Goal: Complete application form

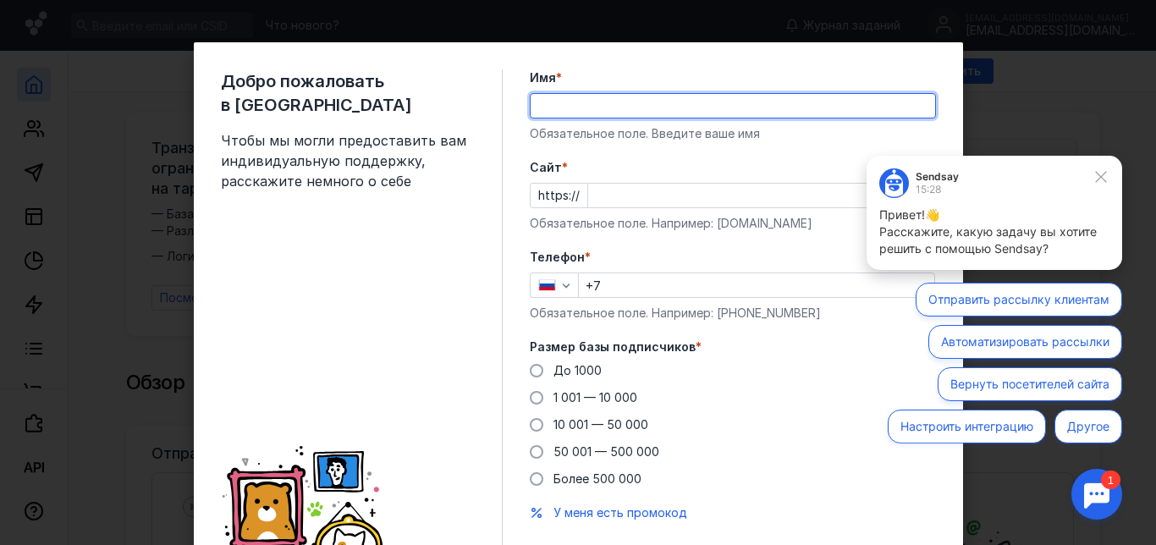
click at [591, 102] on input "Имя *" at bounding box center [733, 106] width 404 height 24
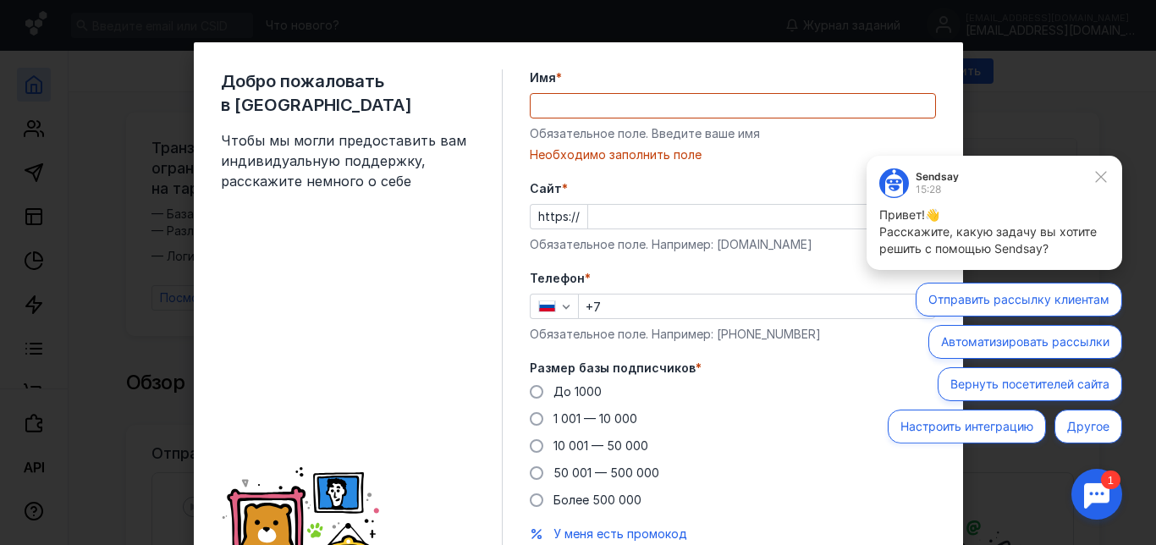
click at [700, 80] on label "Имя *" at bounding box center [733, 77] width 406 height 17
click at [700, 94] on input "Имя *" at bounding box center [733, 106] width 404 height 24
click at [817, 83] on label "Имя *" at bounding box center [733, 77] width 406 height 17
click at [817, 94] on input "Имя *" at bounding box center [733, 106] width 404 height 24
click at [816, 108] on input "Имя *" at bounding box center [733, 106] width 404 height 24
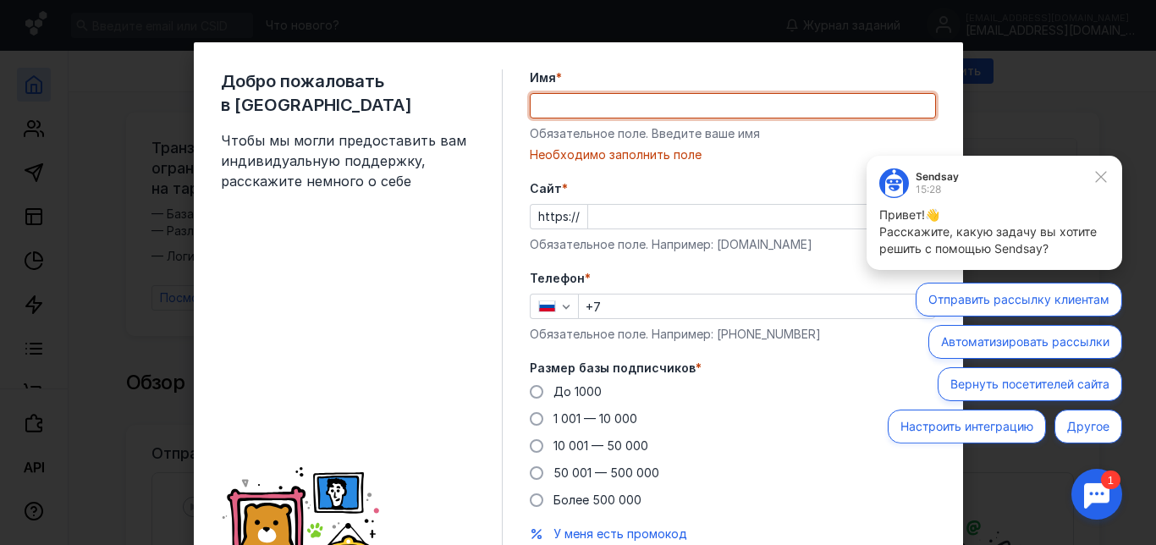
type input "[PERSON_NAME]"
type input "[PHONE_NUMBER]"
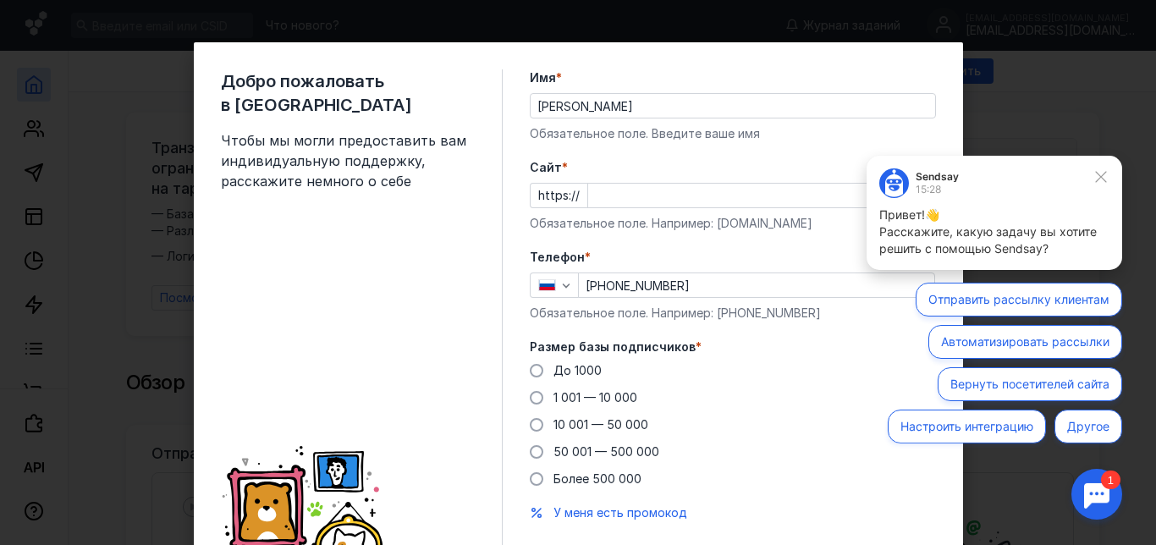
click at [674, 182] on div "Cайт * https:// Обязательное поле. Например: [DOMAIN_NAME]" at bounding box center [733, 195] width 406 height 73
click at [676, 192] on input "Cайт *" at bounding box center [761, 196] width 347 height 24
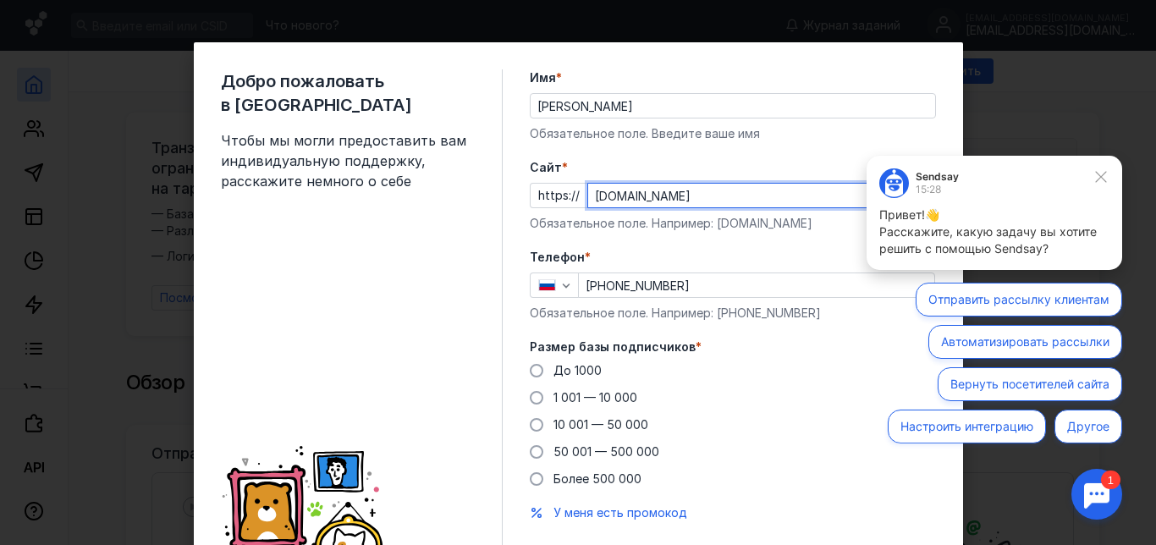
type input "[DOMAIN_NAME]"
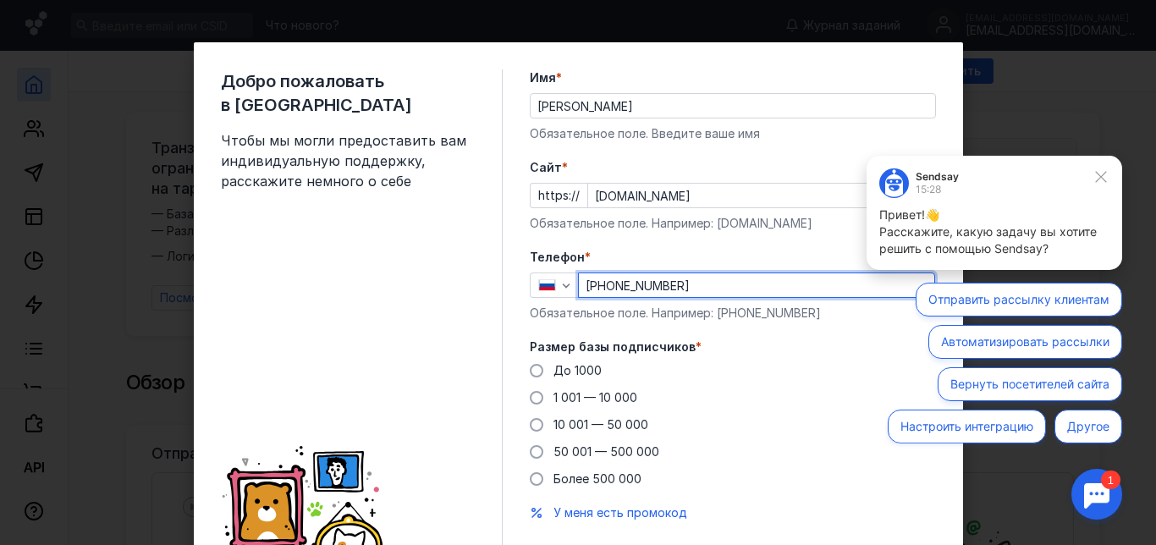
drag, startPoint x: 728, startPoint y: 290, endPoint x: 599, endPoint y: 281, distance: 128.9
click at [599, 281] on input "[PHONE_NUMBER]" at bounding box center [756, 285] width 355 height 24
click at [618, 285] on input "[PHONE_NUMBER]" at bounding box center [756, 285] width 355 height 24
type input "[PHONE_NUMBER]"
click at [366, 343] on div "Добро пожаловать в Sendsay Чтобы мы могли предоставить вам индивидуальную подде…" at bounding box center [362, 323] width 282 height 509
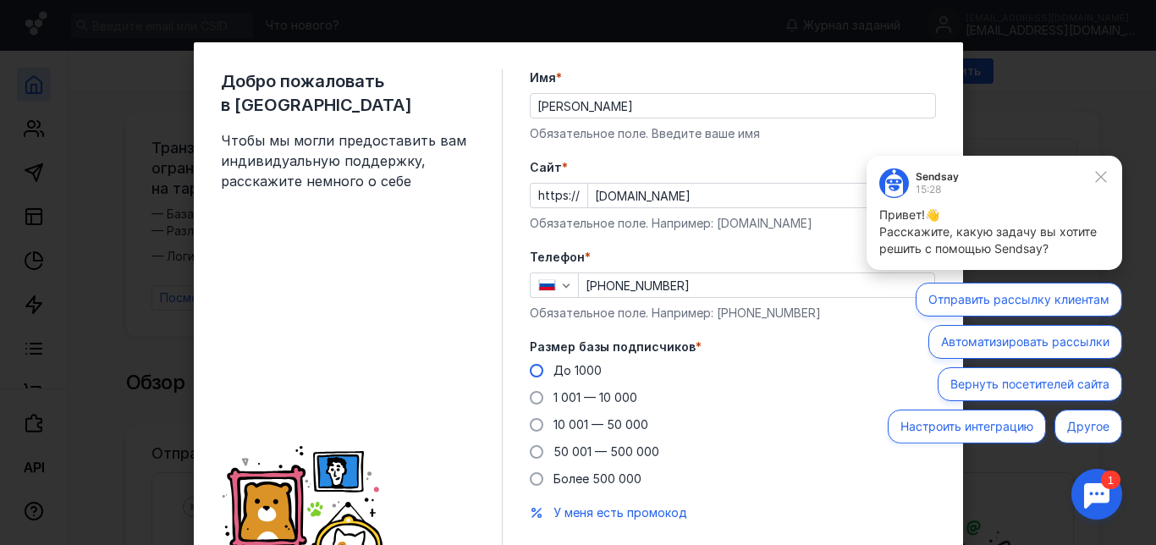
click at [535, 371] on span at bounding box center [537, 371] width 14 height 14
click at [0, 0] on input "До 1000" at bounding box center [0, 0] width 0 height 0
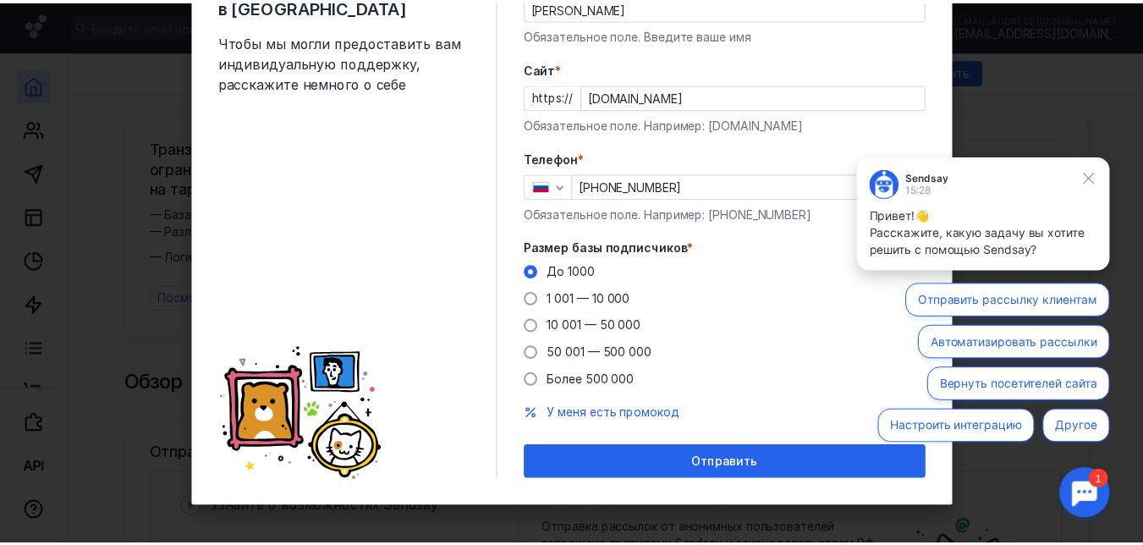
scroll to position [103, 0]
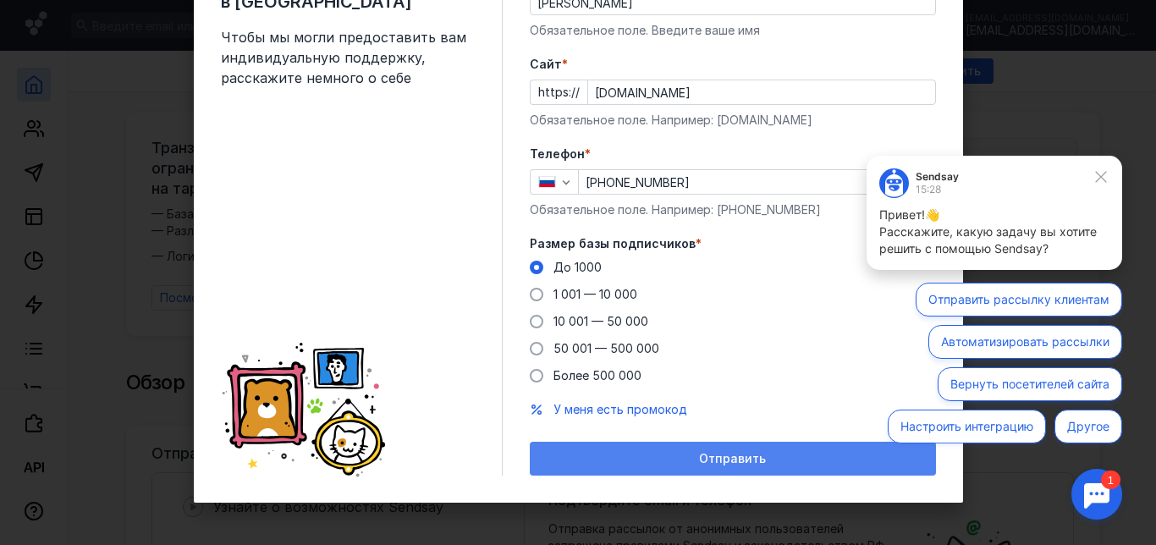
click at [692, 464] on div "Отправить" at bounding box center [732, 459] width 389 height 14
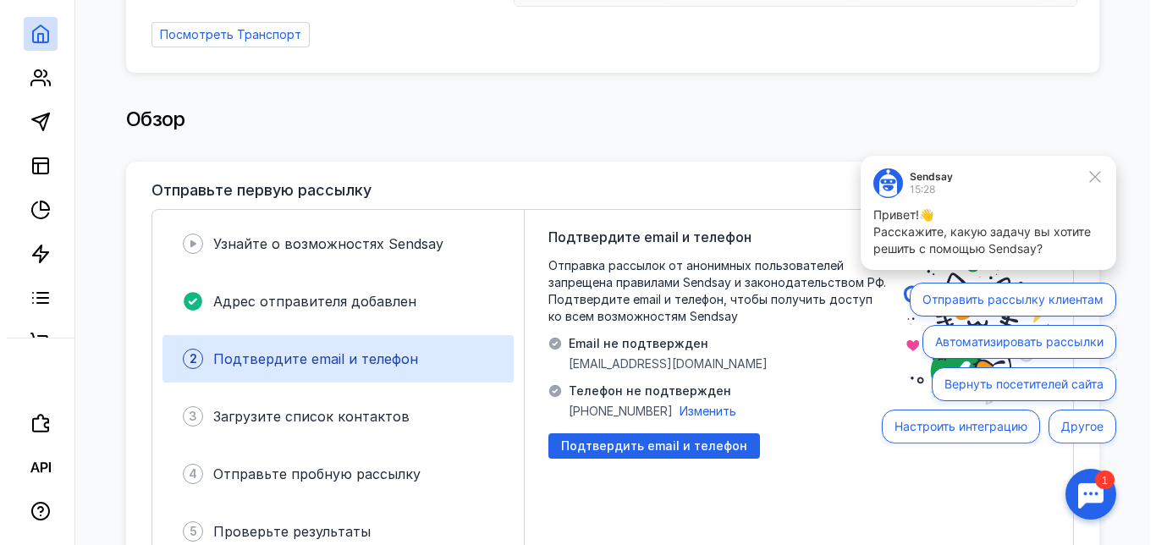
scroll to position [254, 0]
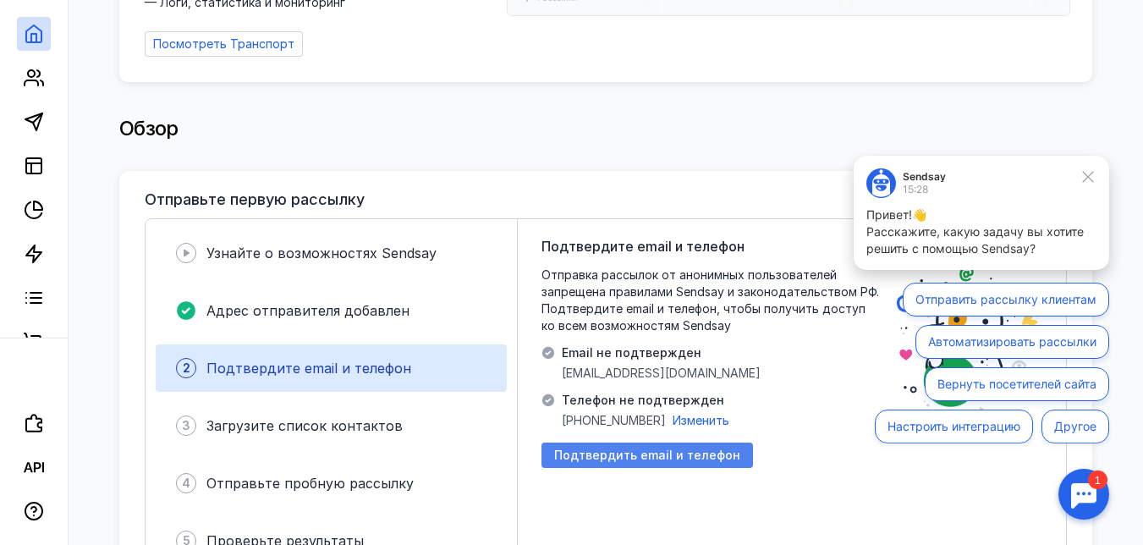
click at [690, 448] on span "Подтвердить email и телефон" at bounding box center [647, 455] width 186 height 14
